Goal: Task Accomplishment & Management: Manage account settings

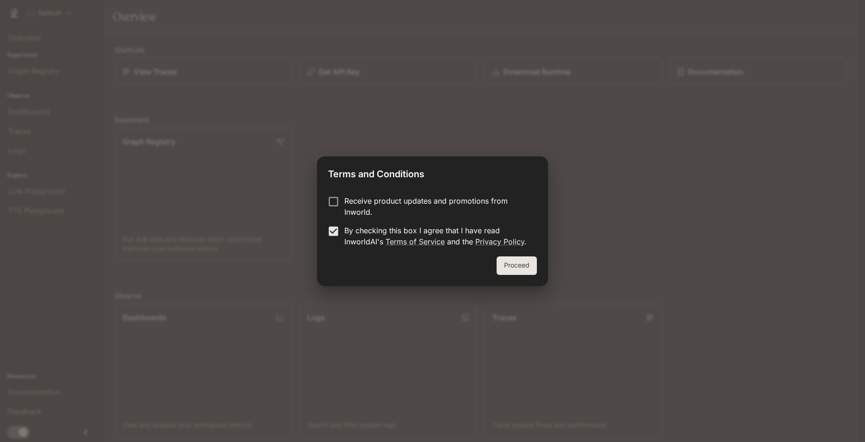
click at [528, 263] on button "Proceed" at bounding box center [517, 265] width 40 height 19
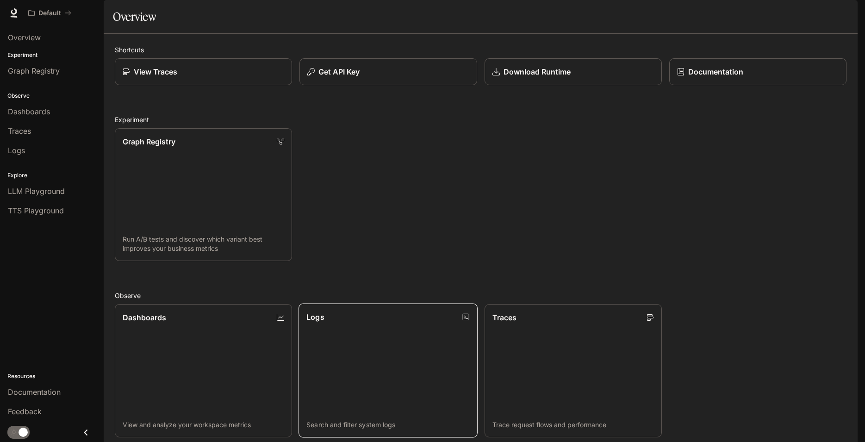
scroll to position [213, 0]
click at [157, 304] on link "Dashboards View and analyze your workspace metrics" at bounding box center [203, 371] width 179 height 134
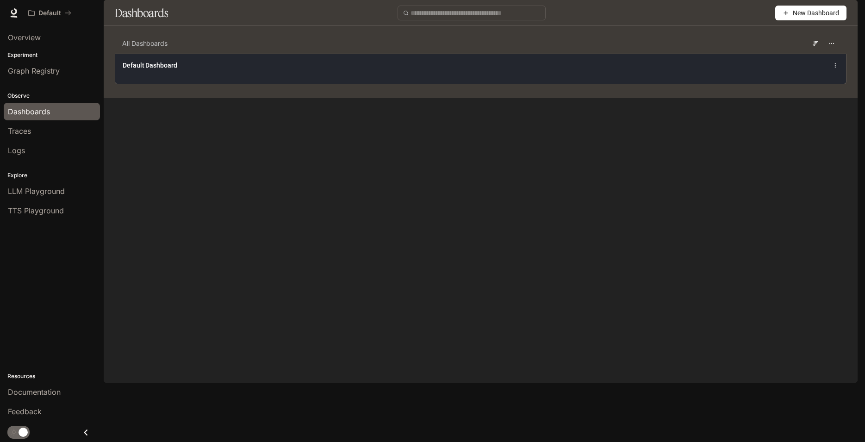
click at [209, 70] on div "Default Dashboard" at bounding box center [331, 65] width 417 height 9
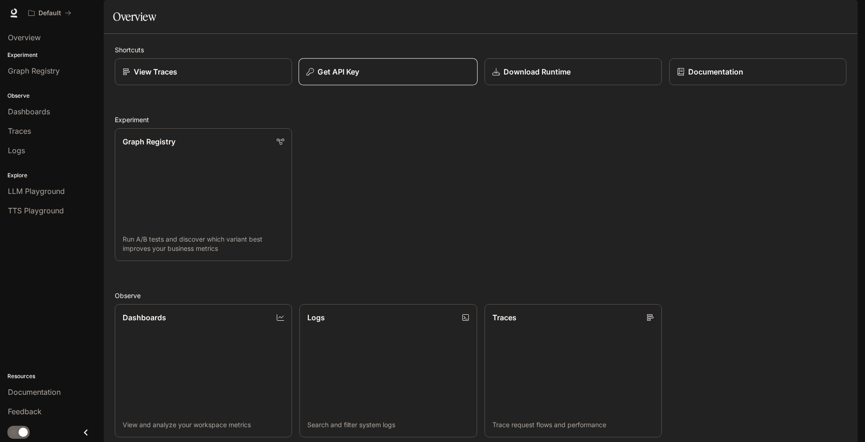
click at [411, 77] on div "Get API Key" at bounding box center [388, 71] width 163 height 11
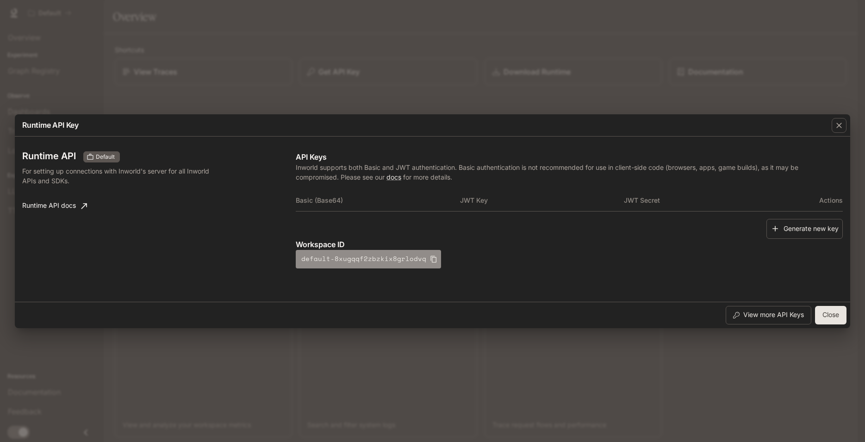
click at [430, 259] on icon "button" at bounding box center [433, 259] width 7 height 7
click at [810, 232] on button "Generate new key" at bounding box center [805, 229] width 76 height 20
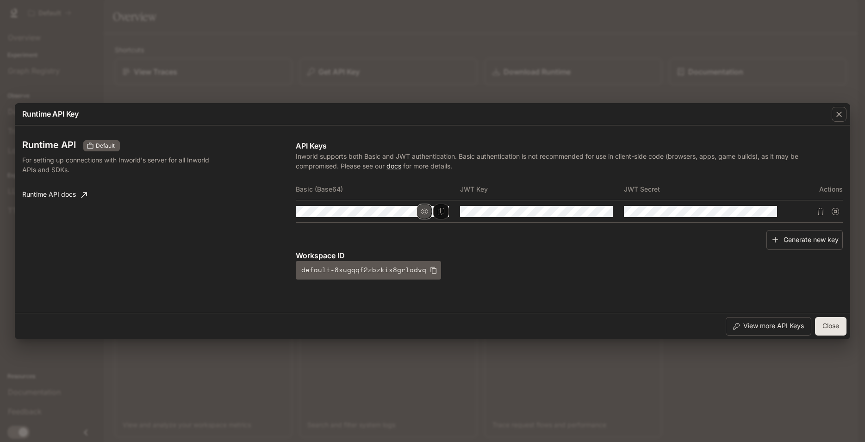
click at [423, 212] on icon "button" at bounding box center [424, 211] width 7 height 7
click at [440, 212] on icon "Copy Basic (Base64)" at bounding box center [440, 211] width 7 height 7
click at [583, 212] on button "button" at bounding box center [588, 212] width 16 height 16
click at [608, 212] on icon "Copy Key" at bounding box center [605, 211] width 6 height 7
click at [770, 216] on button "Copy Secret" at bounding box center [769, 212] width 16 height 16
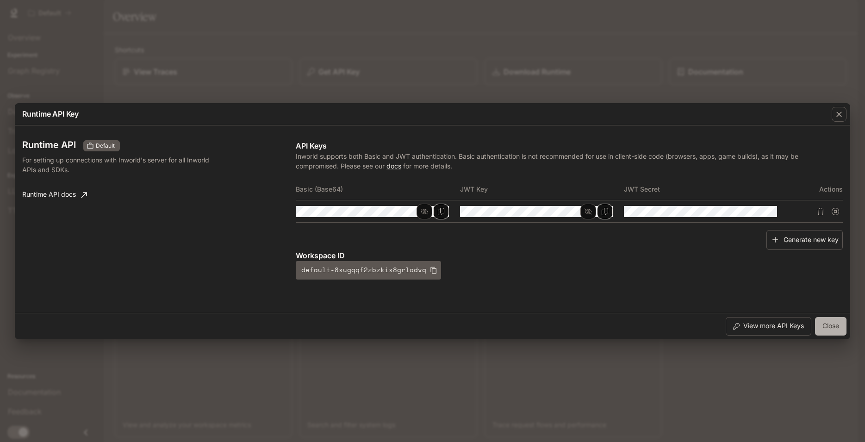
click at [831, 322] on button "Close" at bounding box center [830, 326] width 31 height 19
